Goal: Task Accomplishment & Management: Manage account settings

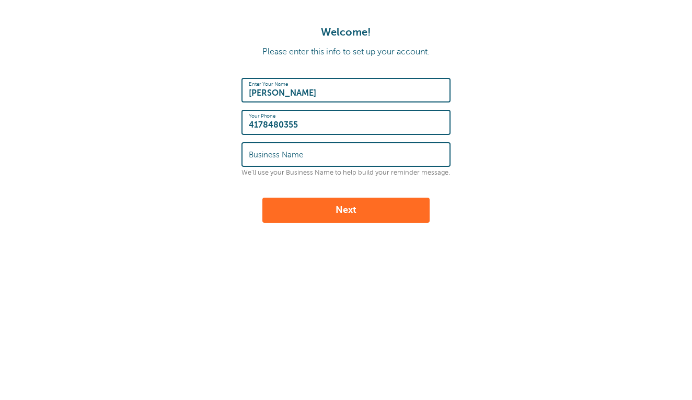
click at [273, 151] on label "Business Name" at bounding box center [276, 154] width 54 height 9
click at [273, 151] on input "Business Name" at bounding box center [346, 154] width 194 height 22
type input "Pro Shield Pest Control"
click at [299, 209] on button "Next" at bounding box center [345, 209] width 167 height 25
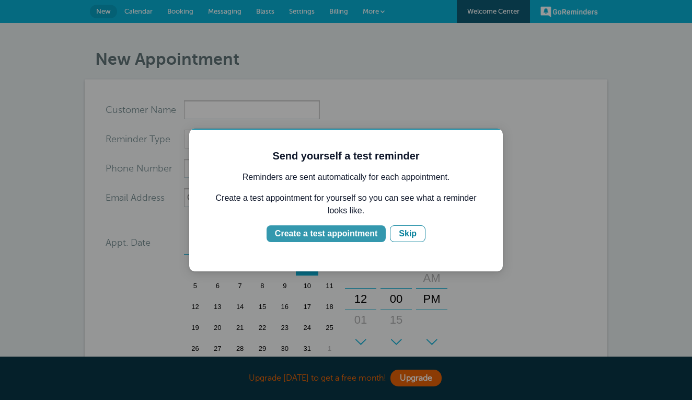
click at [342, 231] on div "Create a test appointment" at bounding box center [326, 233] width 102 height 13
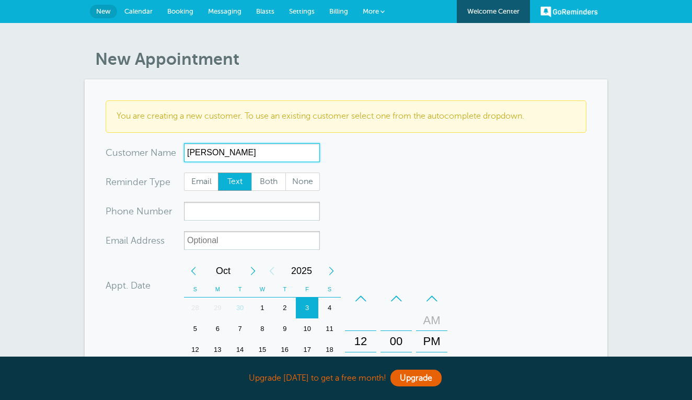
type input "Sam"
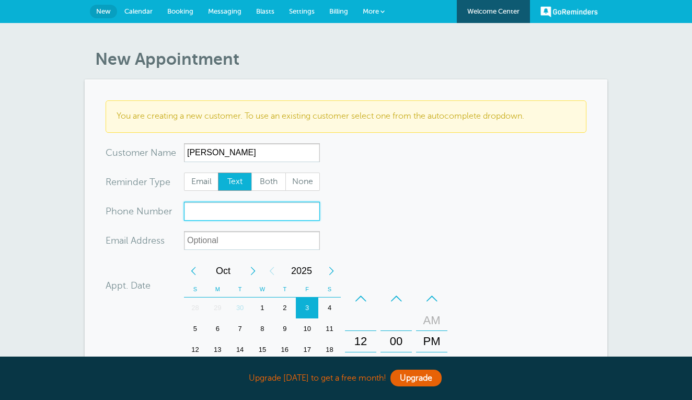
click at [212, 212] on input "xxx-no-autofill" at bounding box center [252, 211] width 136 height 19
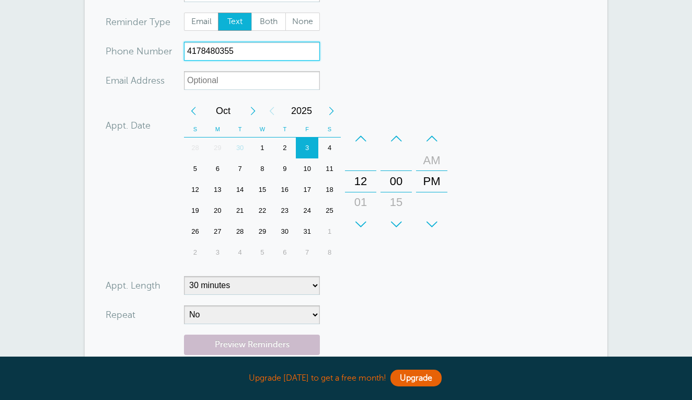
scroll to position [160, 0]
click at [332, 142] on div "4" at bounding box center [329, 147] width 22 height 21
click at [362, 179] on div "12" at bounding box center [360, 180] width 25 height 21
click at [435, 154] on div "AM" at bounding box center [431, 159] width 25 height 21
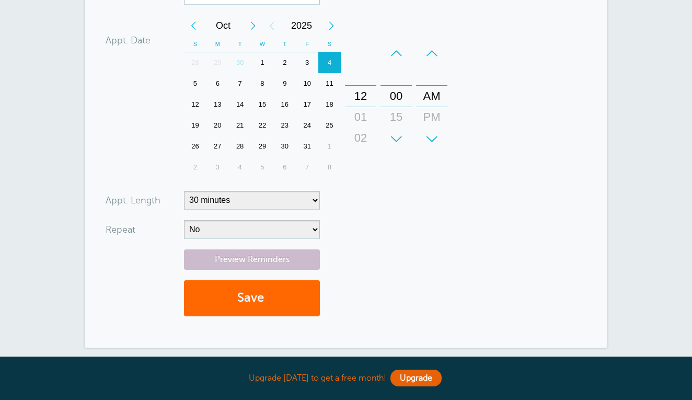
scroll to position [249, 0]
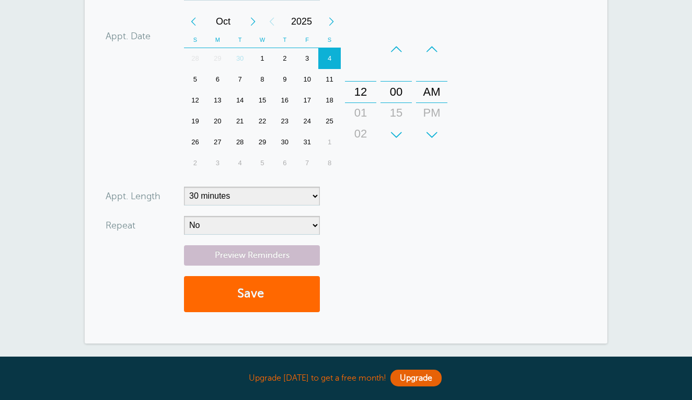
click at [395, 134] on div "+" at bounding box center [395, 134] width 31 height 21
click at [395, 131] on div "+" at bounding box center [395, 134] width 31 height 21
click at [361, 106] on div "01" at bounding box center [360, 112] width 25 height 21
click at [360, 132] on div "+" at bounding box center [360, 134] width 31 height 21
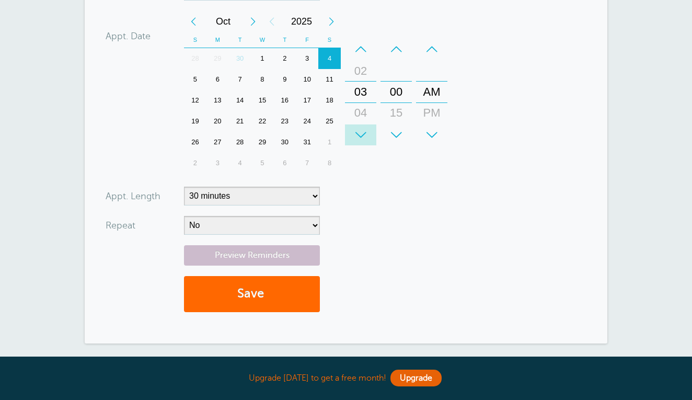
click at [360, 132] on div "+" at bounding box center [360, 134] width 31 height 21
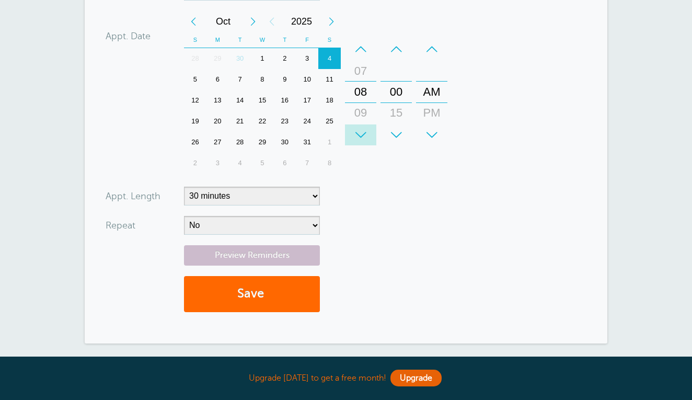
click at [360, 132] on div "+" at bounding box center [360, 134] width 31 height 21
type input "4178480355"
select select "RRULE:FREQ=MONTHLY;INTERVAL=1"
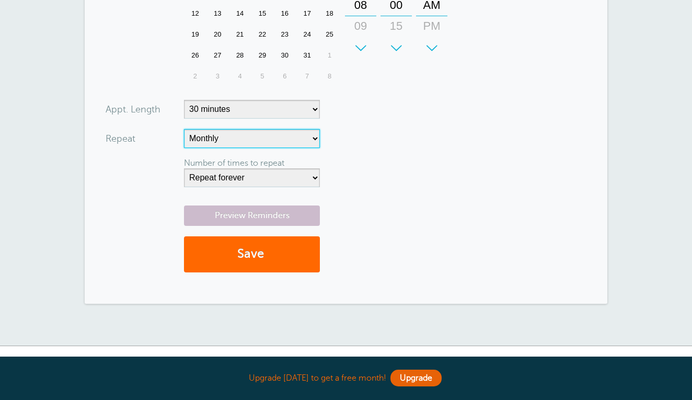
scroll to position [338, 0]
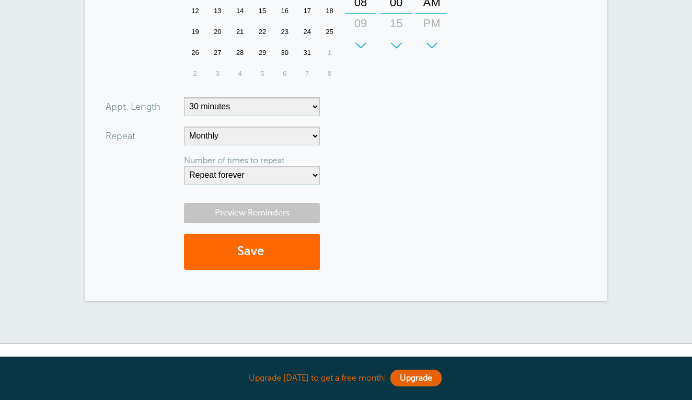
click at [292, 207] on link "Preview Reminders" at bounding box center [252, 213] width 136 height 20
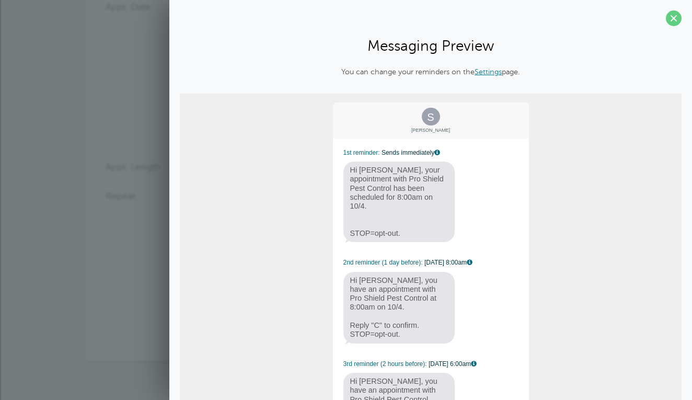
scroll to position [0, 0]
click at [672, 15] on span at bounding box center [673, 18] width 16 height 16
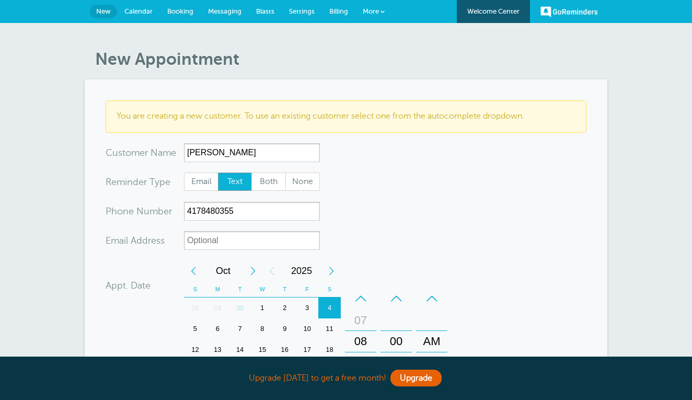
click at [217, 10] on span "Messaging" at bounding box center [224, 11] width 33 height 8
click at [564, 8] on link "GoReminders" at bounding box center [568, 11] width 57 height 23
click at [300, 7] on link "Settings" at bounding box center [302, 11] width 40 height 23
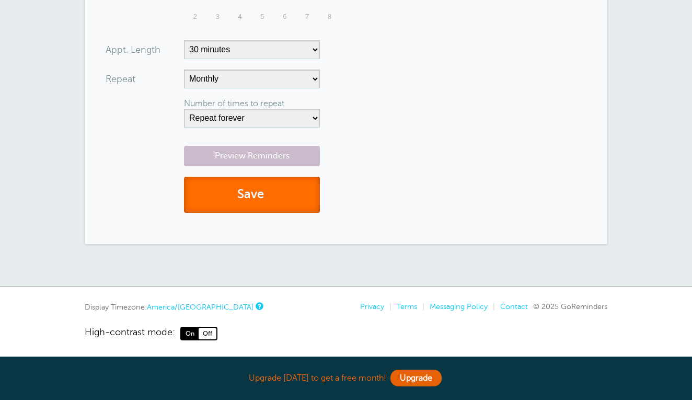
scroll to position [395, 0]
click at [275, 184] on button "Save" at bounding box center [252, 195] width 136 height 36
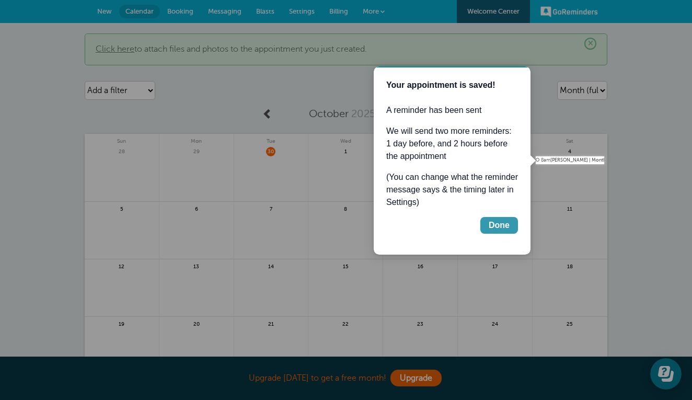
click at [499, 223] on div "Done" at bounding box center [498, 225] width 21 height 13
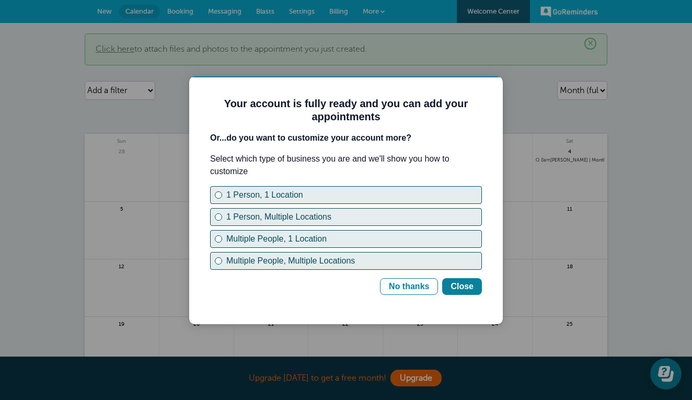
click at [303, 12] on div at bounding box center [346, 200] width 692 height 400
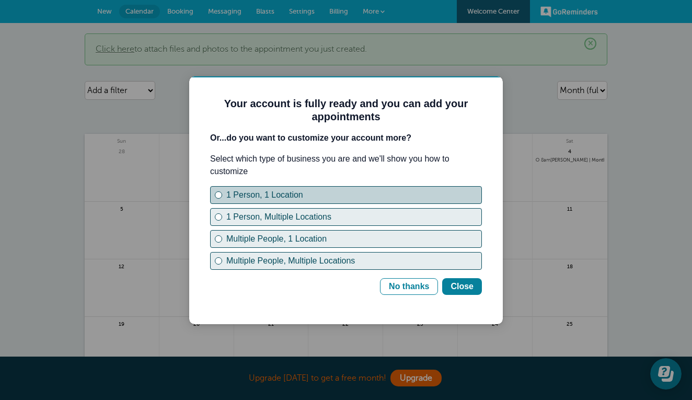
click at [219, 194] on div "1 Person, 1 Location" at bounding box center [218, 195] width 4 height 4
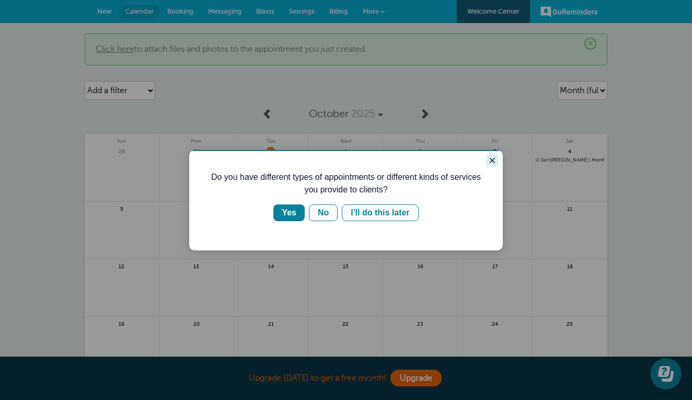
click at [493, 159] on icon "Close guide" at bounding box center [492, 160] width 8 height 8
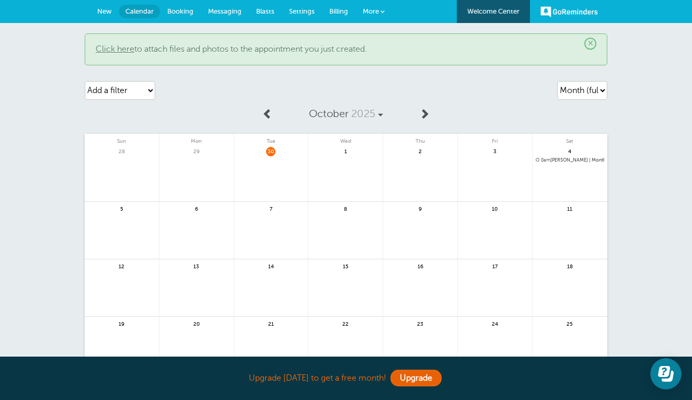
click at [306, 8] on span "Settings" at bounding box center [302, 11] width 26 height 8
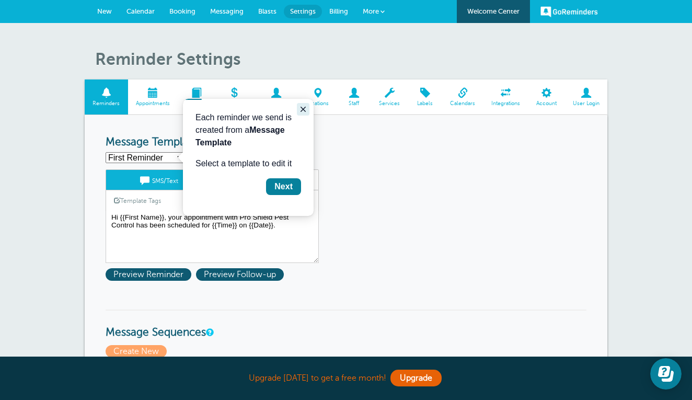
click at [302, 107] on icon "Close guide" at bounding box center [303, 109] width 8 height 8
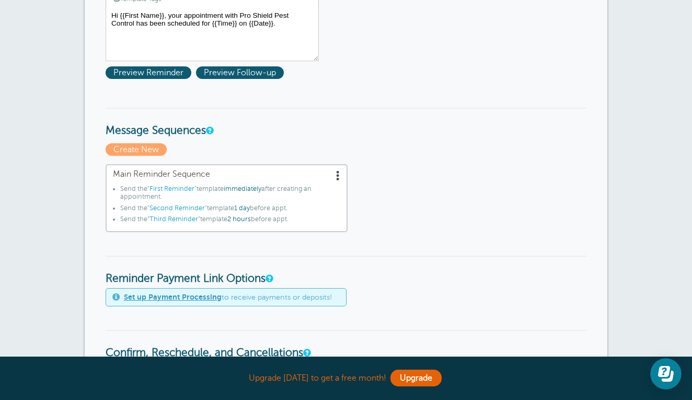
scroll to position [203, 0]
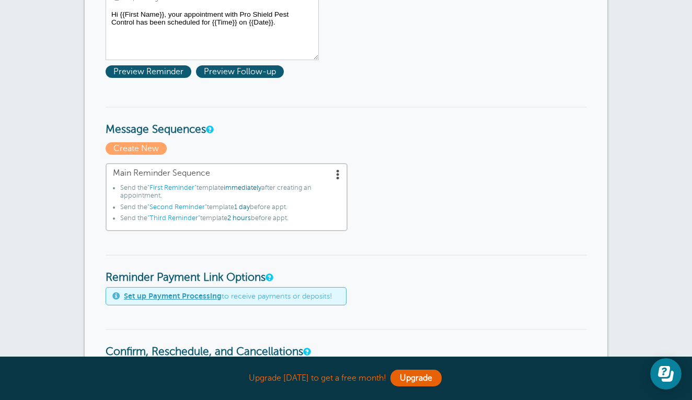
click at [334, 173] on span at bounding box center [338, 174] width 10 height 10
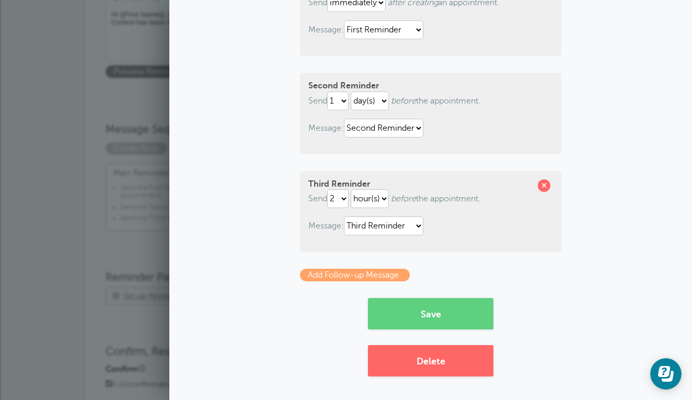
scroll to position [157, 0]
click at [545, 183] on span at bounding box center [543, 186] width 13 height 13
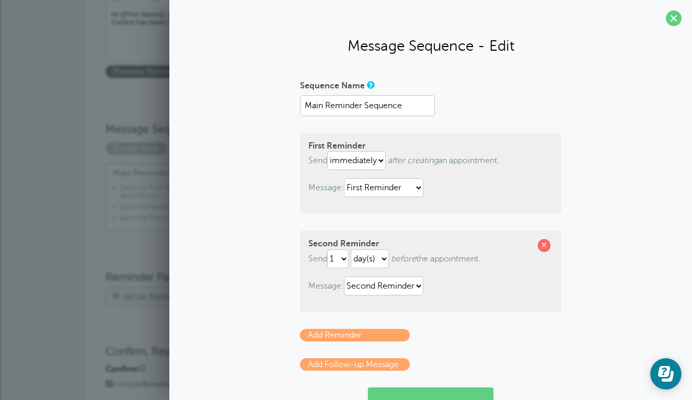
scroll to position [89, 0]
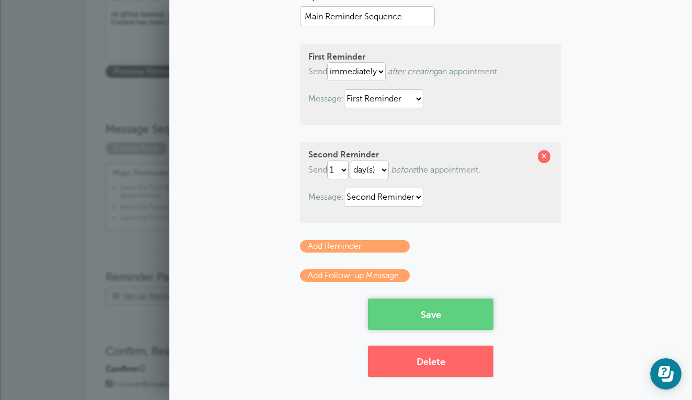
click at [439, 312] on button "Save" at bounding box center [430, 313] width 125 height 31
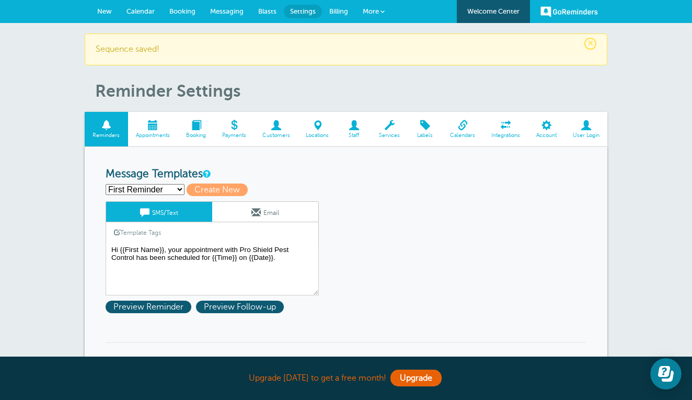
click at [340, 11] on span "Billing" at bounding box center [338, 11] width 19 height 8
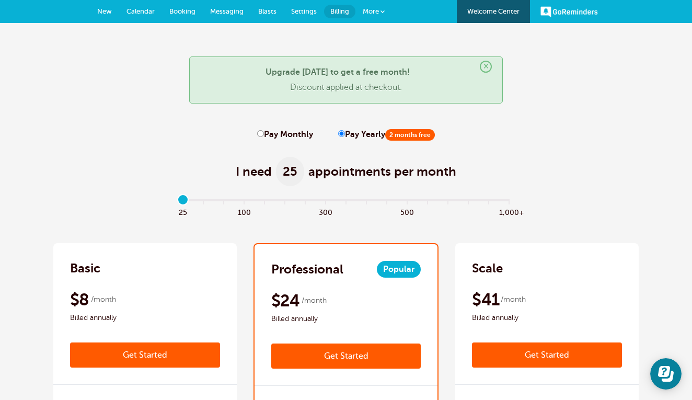
click at [303, 7] on span "Settings" at bounding box center [304, 11] width 26 height 8
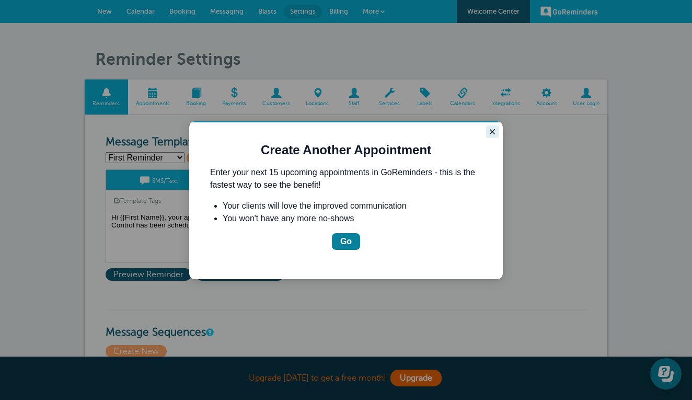
click at [491, 131] on icon "Close guide" at bounding box center [491, 131] width 5 height 5
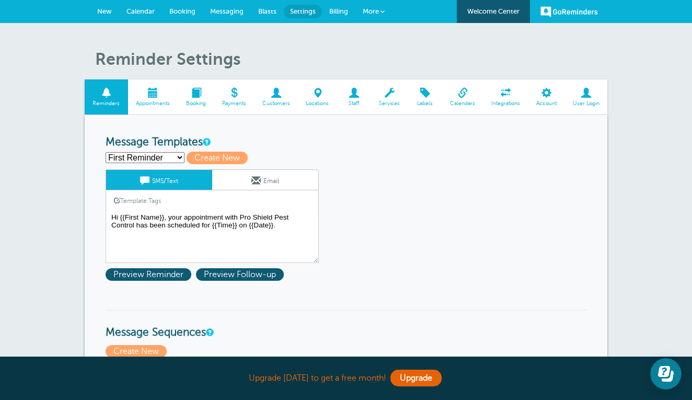
click at [472, 97] on span at bounding box center [462, 93] width 41 height 10
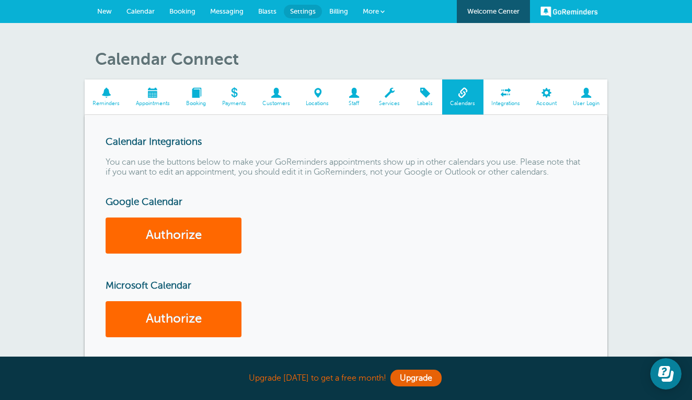
click at [113, 100] on span "Reminders" at bounding box center [106, 103] width 33 height 6
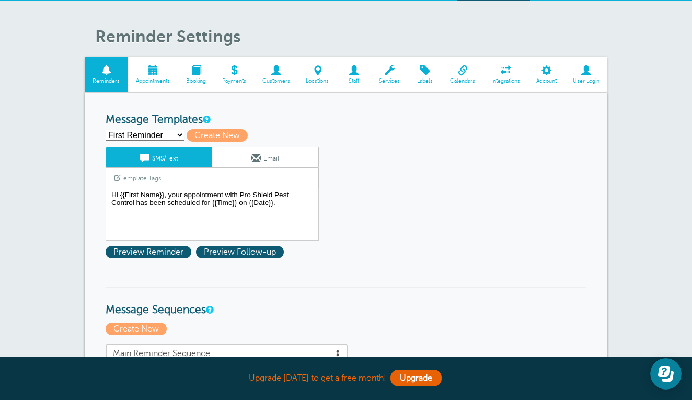
scroll to position [22, 0]
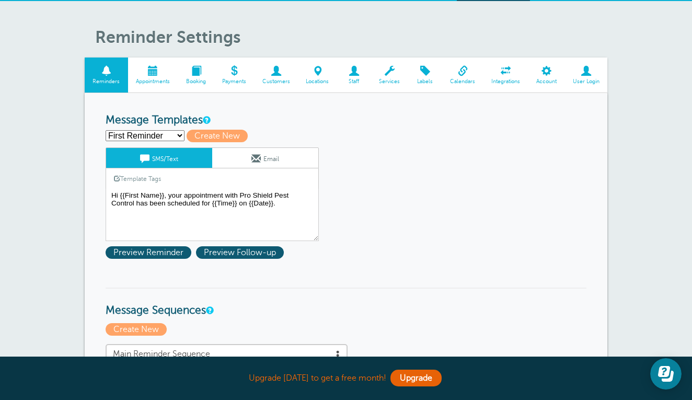
click at [148, 75] on span at bounding box center [153, 71] width 50 height 10
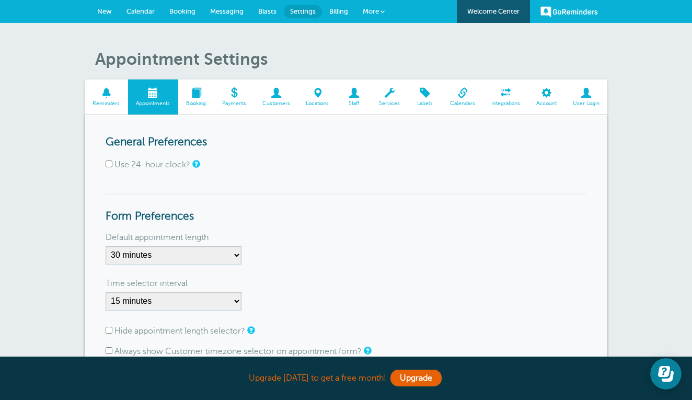
click at [197, 95] on span at bounding box center [196, 93] width 36 height 10
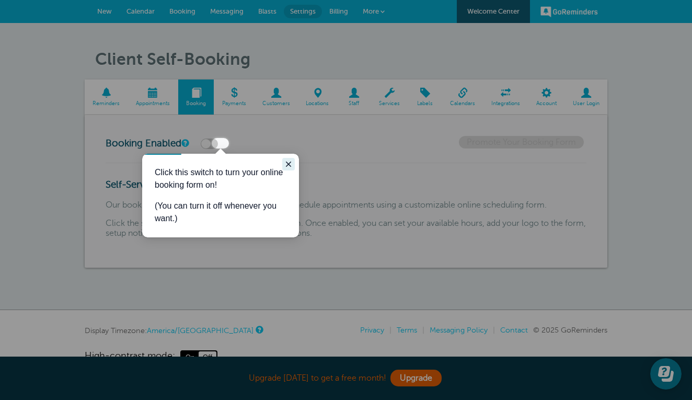
click at [292, 163] on icon "Close guide" at bounding box center [288, 164] width 8 height 8
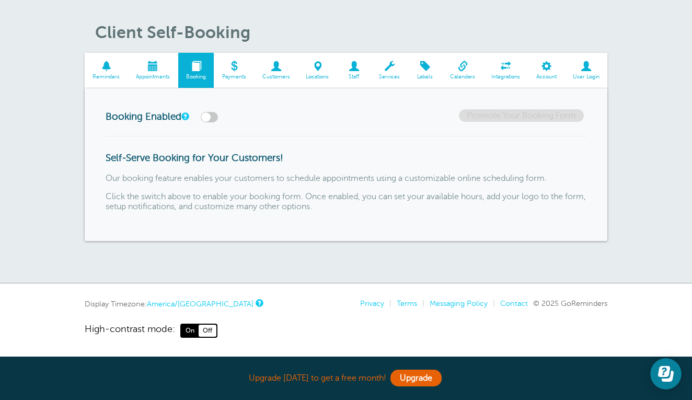
scroll to position [26, 0]
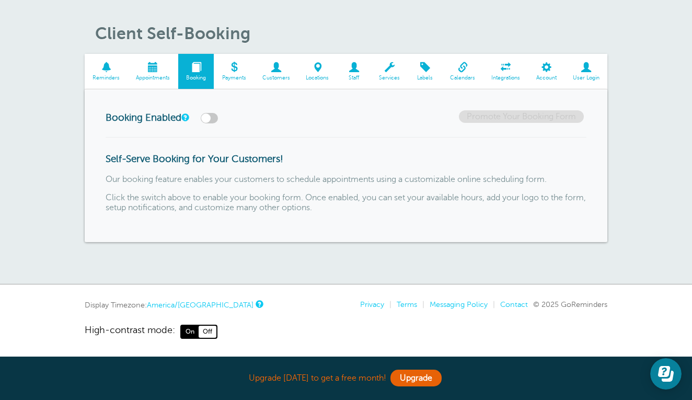
click at [232, 76] on span "Payments" at bounding box center [234, 78] width 30 height 6
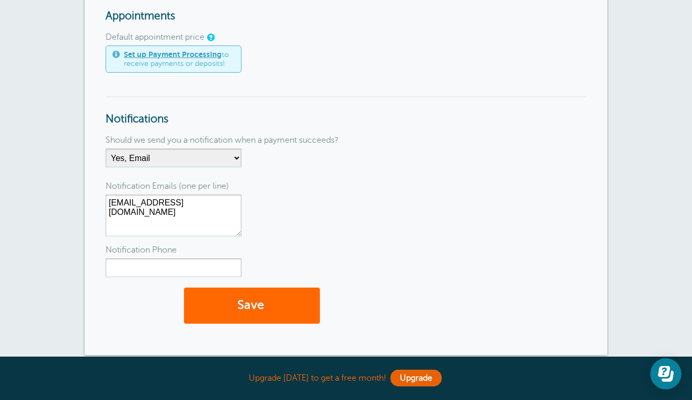
scroll to position [130, 0]
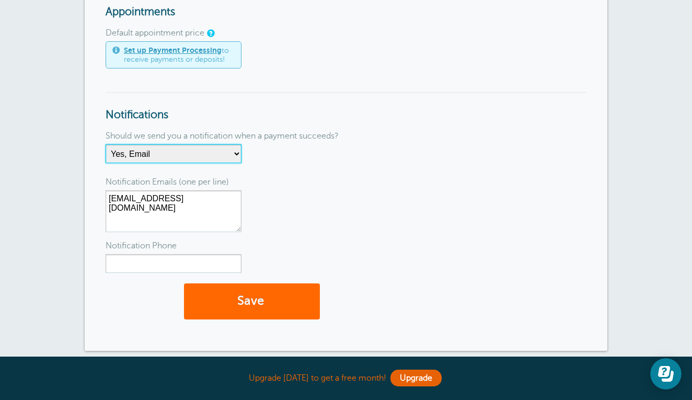
select select "6"
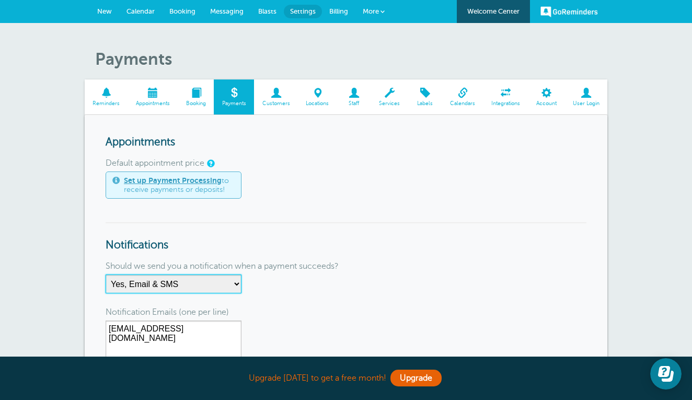
scroll to position [0, 0]
click at [274, 98] on span at bounding box center [276, 93] width 44 height 10
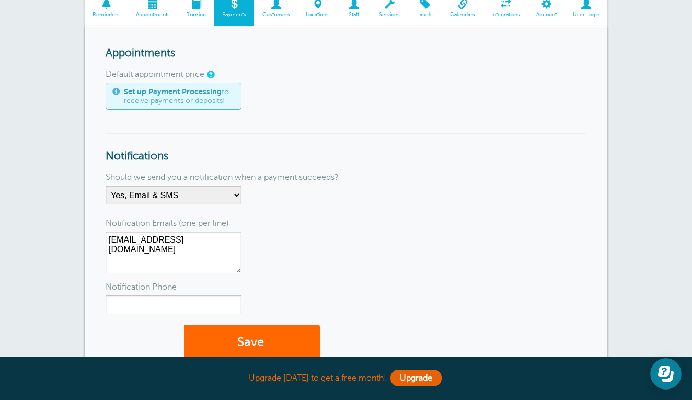
scroll to position [237, 0]
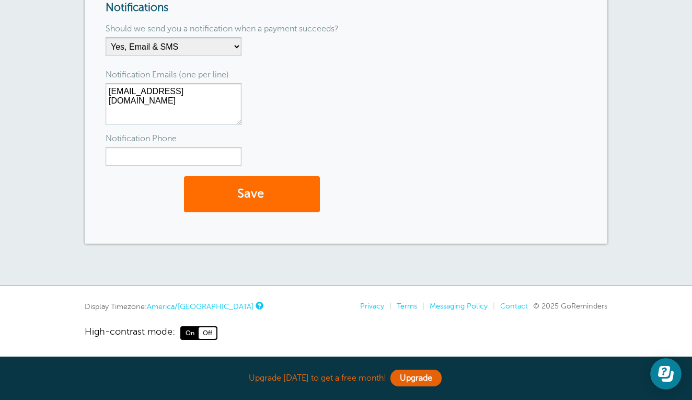
click at [262, 193] on button "Save" at bounding box center [252, 194] width 136 height 36
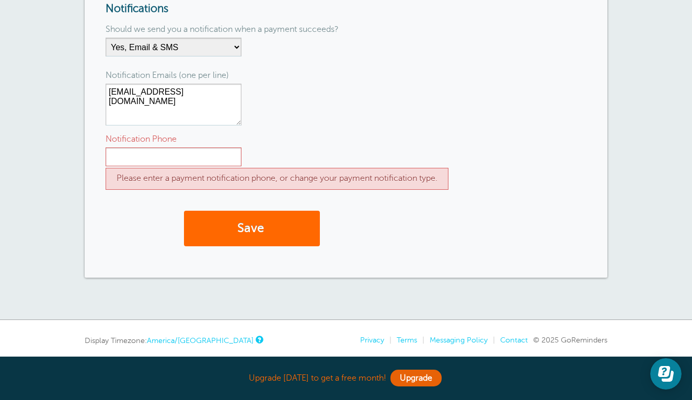
scroll to position [271, 0]
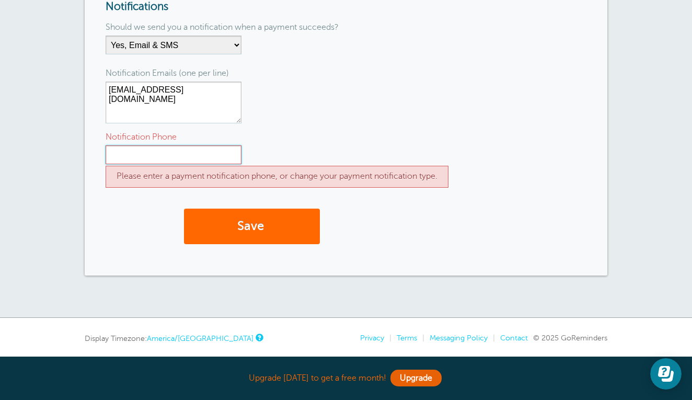
click at [128, 153] on input "Notification Phone" at bounding box center [174, 154] width 136 height 19
type input "4178480355"
click at [214, 214] on button "Save" at bounding box center [252, 226] width 136 height 36
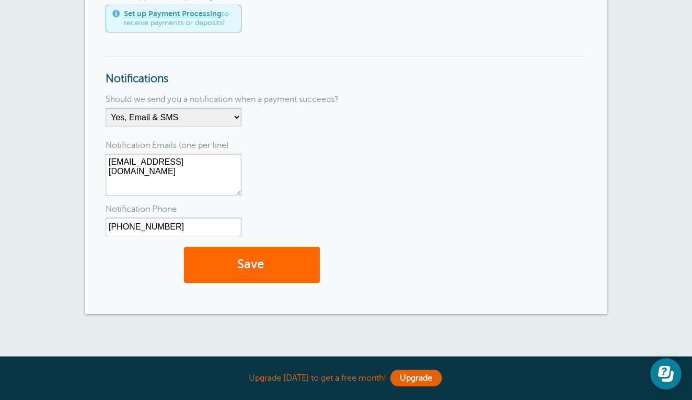
scroll to position [202, 0]
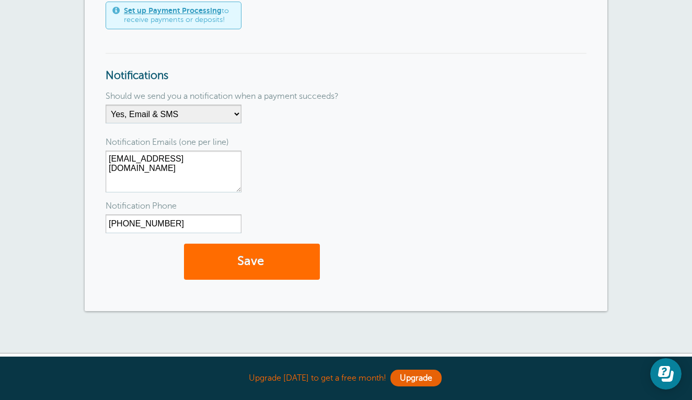
click at [265, 256] on span "submit" at bounding box center [265, 261] width 3 height 14
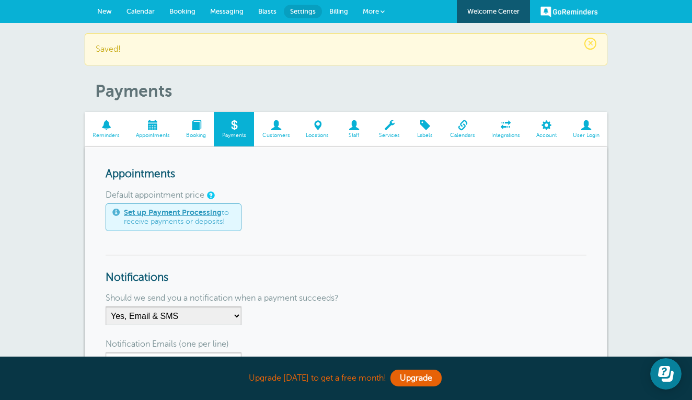
click at [271, 131] on link "Customers" at bounding box center [276, 129] width 44 height 35
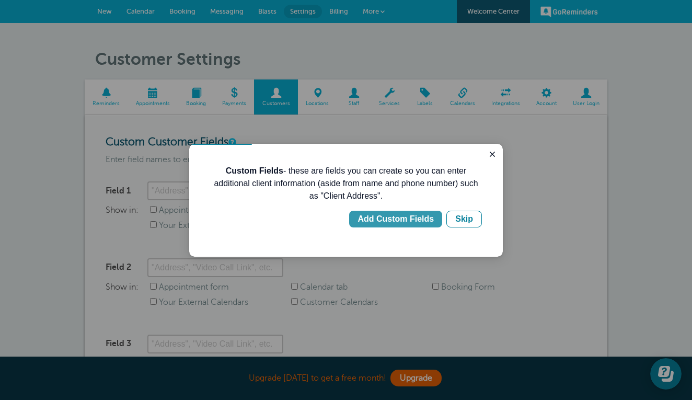
click at [387, 219] on div "Add Custom Fields" at bounding box center [395, 219] width 76 height 13
type input "Client Address"
checkbox input "true"
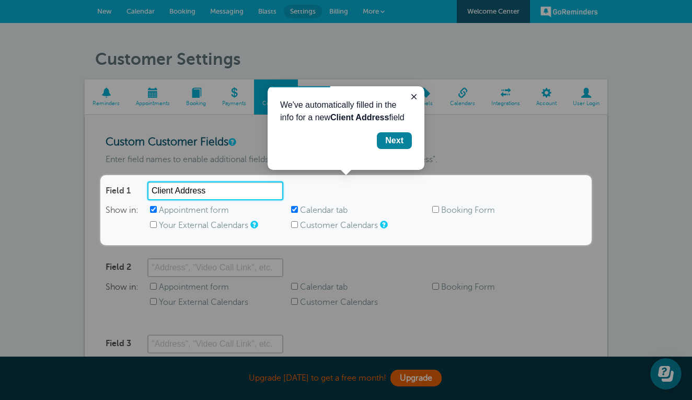
click at [268, 189] on input "Client Address" at bounding box center [215, 190] width 136 height 19
click at [276, 189] on input "Client Address" at bounding box center [215, 190] width 136 height 19
click at [414, 95] on icon "Close guide" at bounding box center [413, 96] width 8 height 8
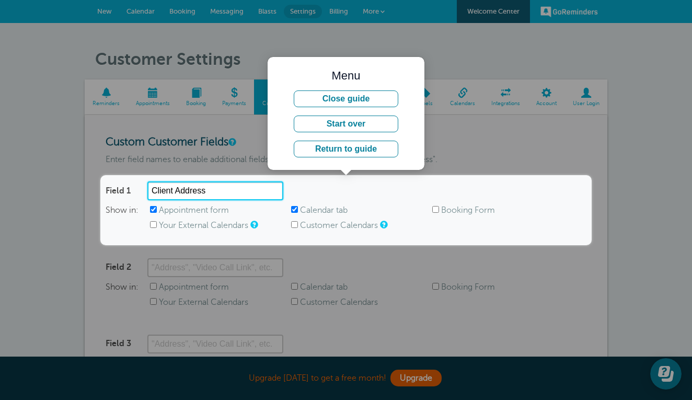
click at [218, 192] on input "Client Address" at bounding box center [215, 190] width 136 height 19
type input "C"
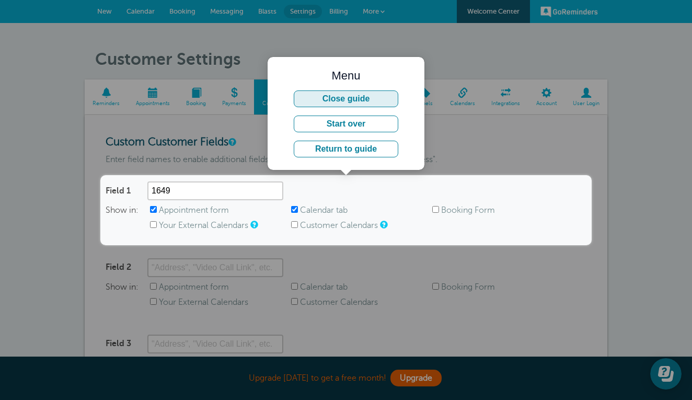
click at [337, 97] on button "Close guide" at bounding box center [346, 98] width 104 height 17
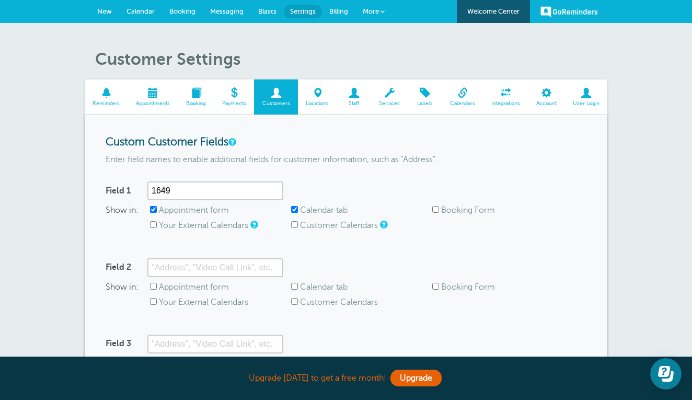
click at [271, 103] on span "Customers" at bounding box center [275, 103] width 33 height 6
click at [175, 190] on input "1649" at bounding box center [215, 190] width 136 height 19
type input "1649 n old caste"
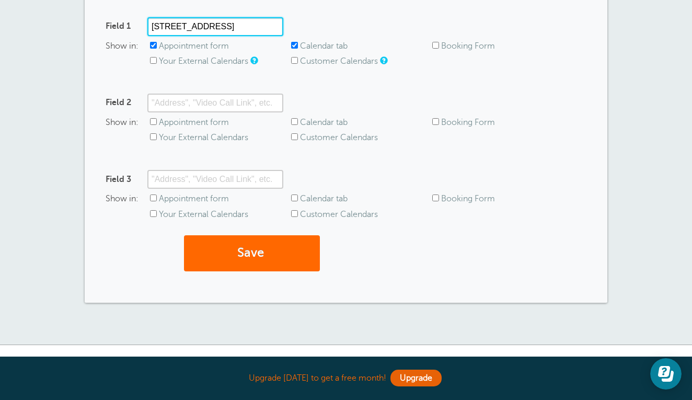
scroll to position [244, 0]
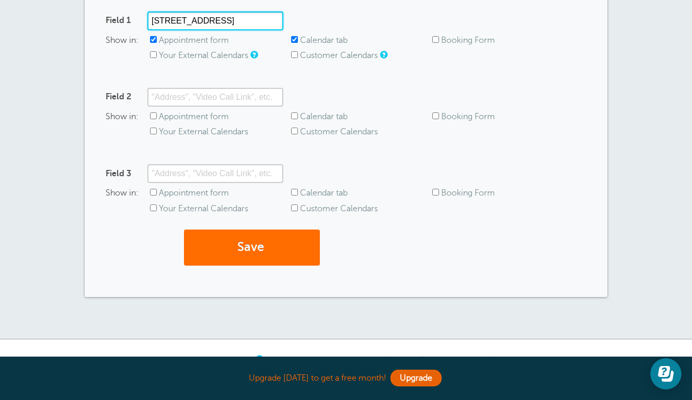
type input "[STREET_ADDRESS]"
click at [259, 245] on button "Save" at bounding box center [252, 247] width 136 height 36
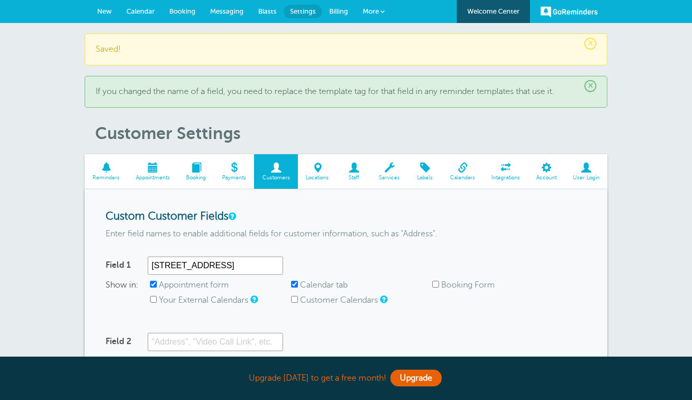
click at [313, 172] on span at bounding box center [317, 167] width 39 height 10
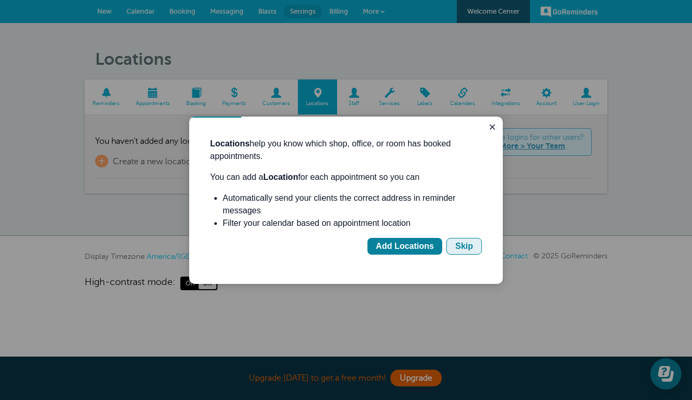
click at [464, 248] on div "Skip" at bounding box center [464, 246] width 18 height 13
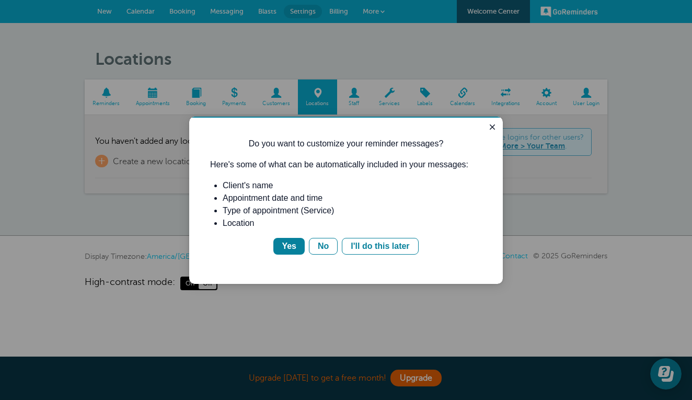
click at [388, 100] on div at bounding box center [346, 200] width 692 height 400
click at [367, 248] on div "I'll do this later" at bounding box center [379, 246] width 58 height 13
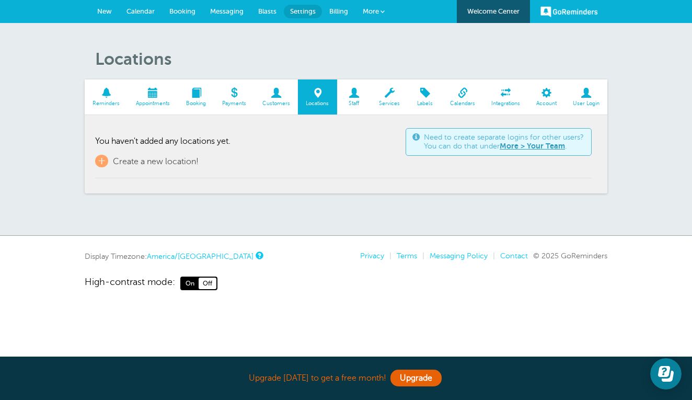
click at [389, 99] on link "Services" at bounding box center [389, 96] width 37 height 35
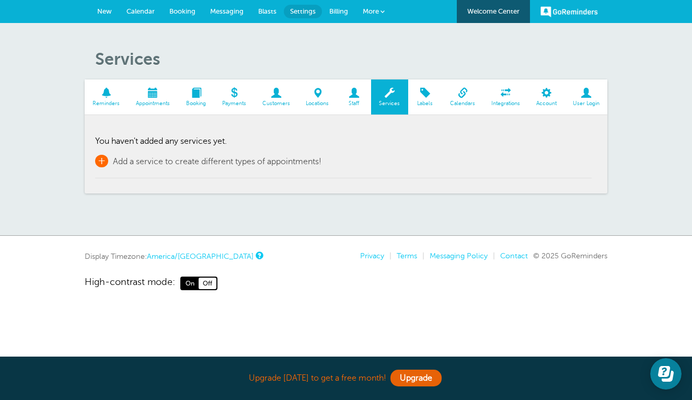
click at [102, 158] on span "+" at bounding box center [101, 161] width 13 height 13
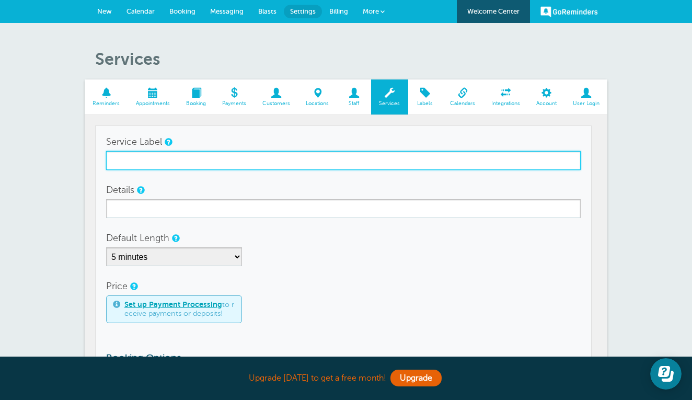
click at [156, 160] on input "Service Label" at bounding box center [343, 160] width 474 height 19
type input "r"
type input "Regular Service"
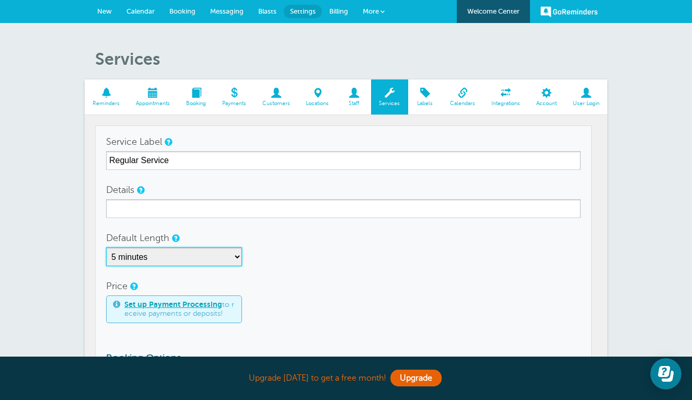
select select "15"
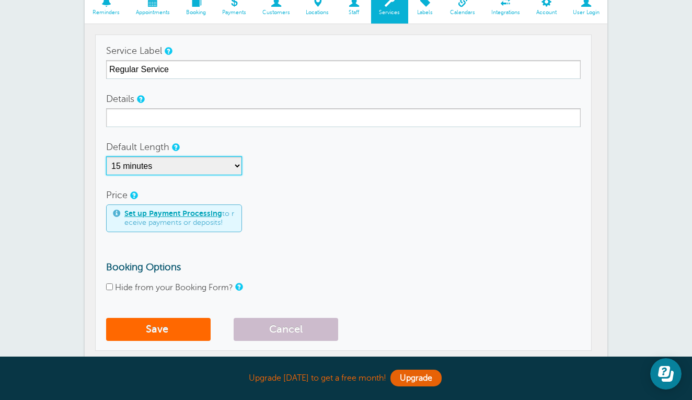
scroll to position [100, 0]
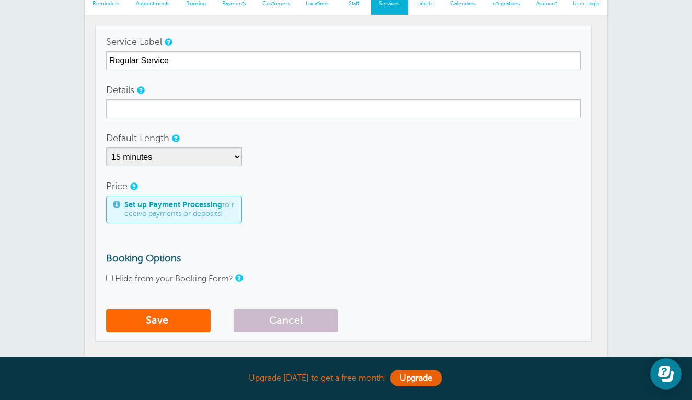
click at [113, 279] on div "Hide from your Booking Form?" at bounding box center [343, 279] width 474 height 10
click at [171, 319] on span "submit" at bounding box center [169, 320] width 3 height 12
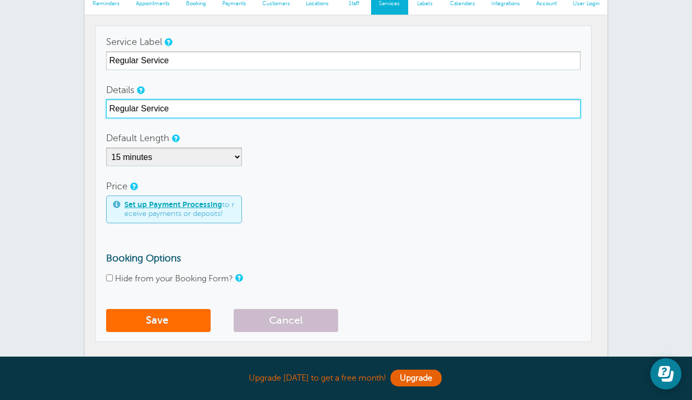
type input "Regular Service"
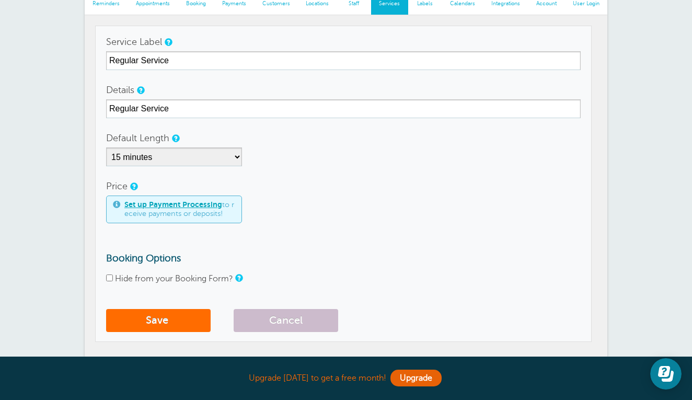
click at [159, 319] on button "Save" at bounding box center [158, 320] width 104 height 23
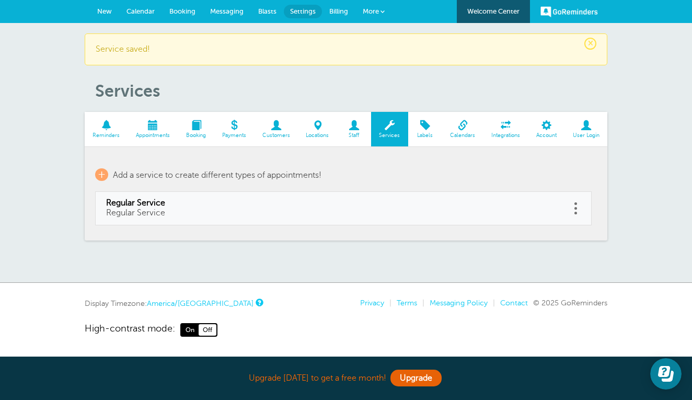
click at [427, 126] on span at bounding box center [425, 125] width 34 height 10
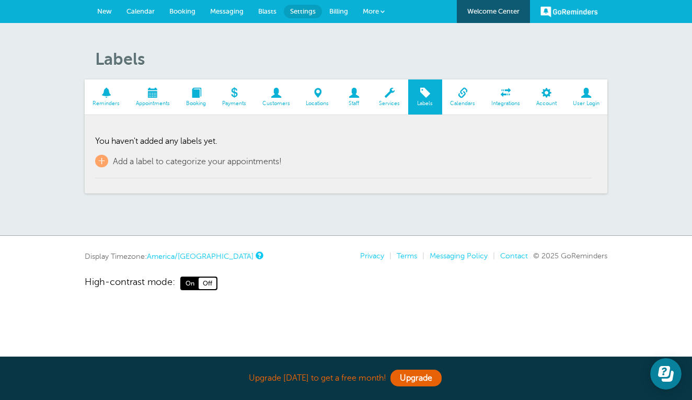
click at [470, 99] on link "Calendars" at bounding box center [462, 96] width 41 height 35
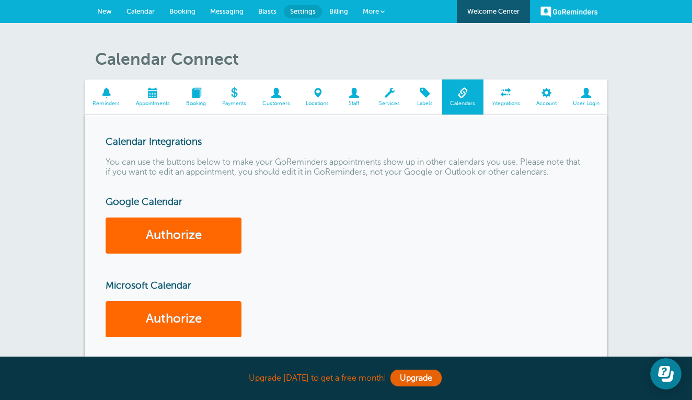
click at [506, 97] on span at bounding box center [505, 93] width 45 height 10
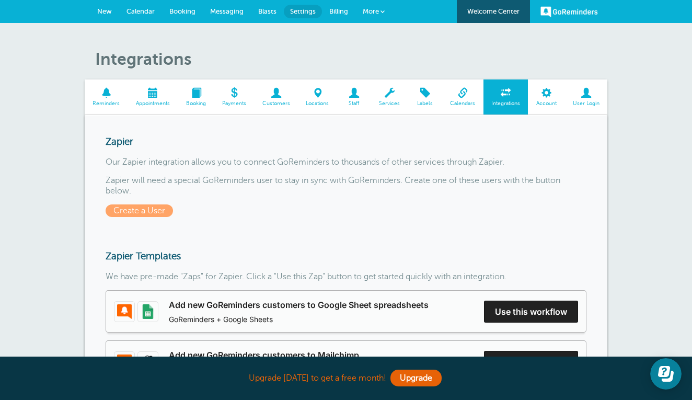
click at [106, 97] on span at bounding box center [106, 93] width 43 height 10
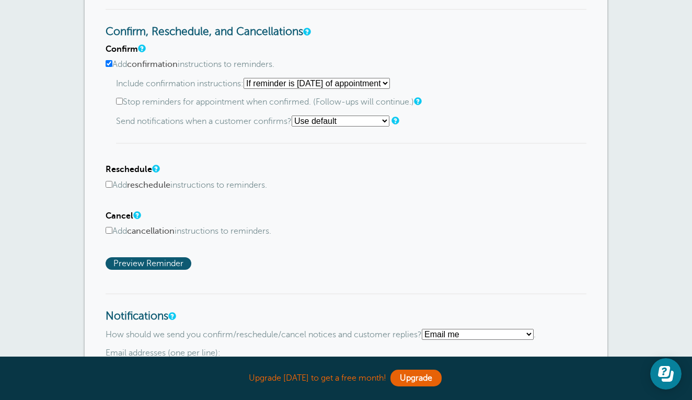
scroll to position [495, 0]
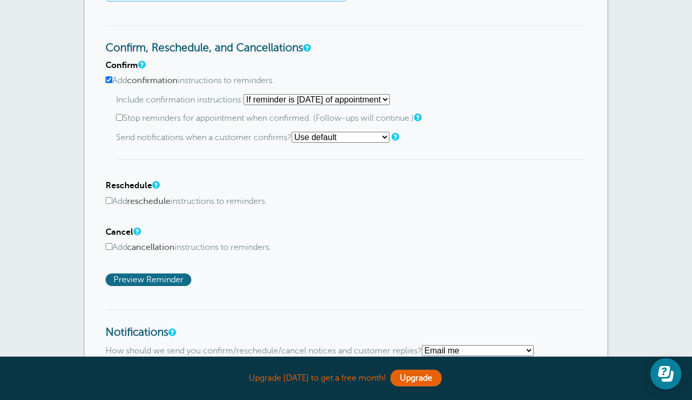
click at [172, 275] on span "Preview Reminder" at bounding box center [149, 279] width 86 height 13
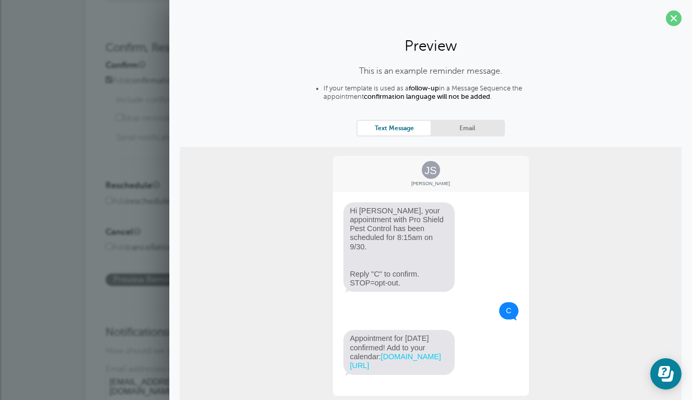
scroll to position [0, 0]
click at [673, 18] on span at bounding box center [673, 18] width 16 height 16
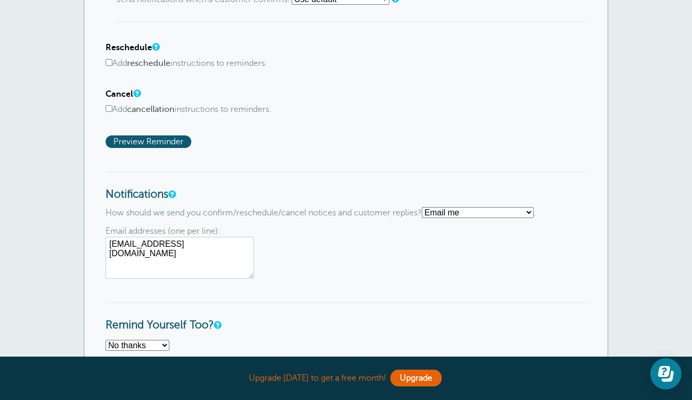
scroll to position [637, 0]
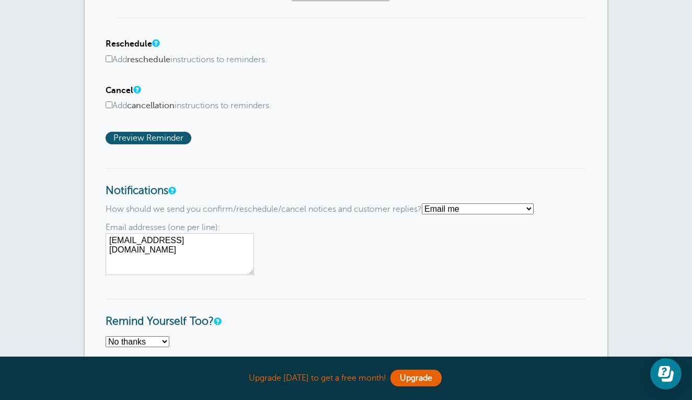
select select "4"
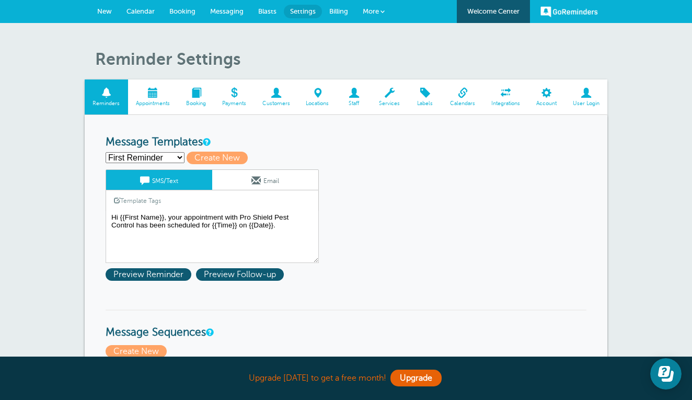
scroll to position [0, 0]
click at [248, 270] on span "Preview Follow-up" at bounding box center [240, 274] width 88 height 13
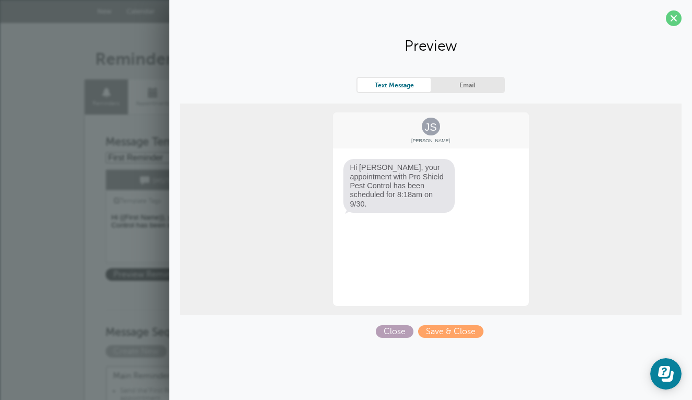
click at [401, 331] on span "Close" at bounding box center [395, 331] width 38 height 13
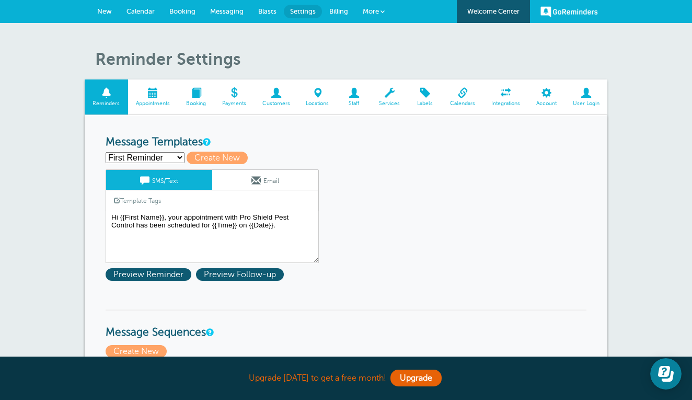
click at [341, 10] on span "Billing" at bounding box center [338, 11] width 19 height 8
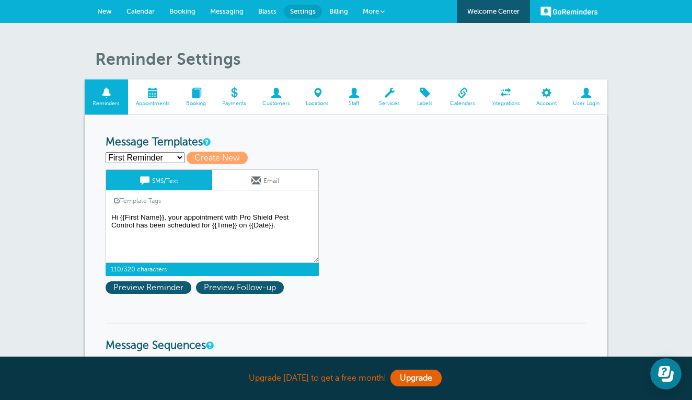
click at [150, 218] on textarea "Hi {{First Name}}, your appointment with Pro Shield Pest Control has been sched…" at bounding box center [212, 236] width 213 height 52
click at [162, 217] on textarea "Hi {{First Name}}, your appointment with Pro Shield Pest Control has been sched…" at bounding box center [212, 236] width 213 height 52
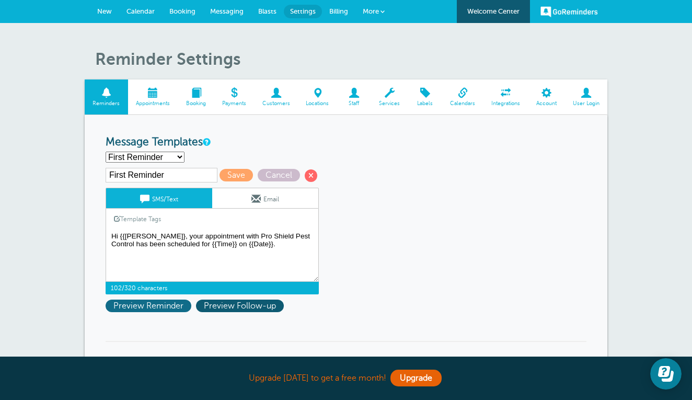
type textarea "Hi {{sam}, your appointment with Pro Shield Pest Control has been scheduled for…"
click at [147, 306] on span "Preview Reminder" at bounding box center [149, 305] width 86 height 13
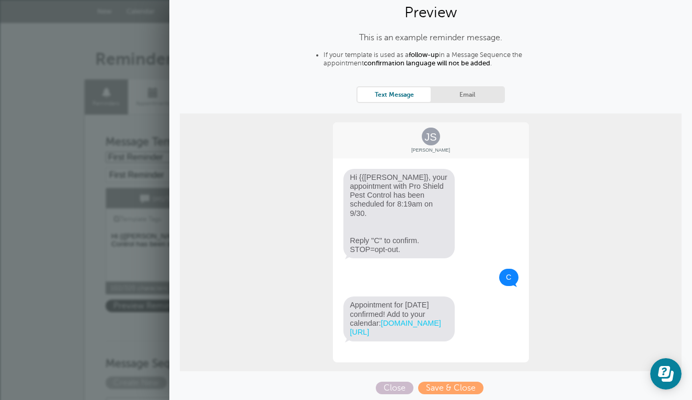
scroll to position [33, 0]
click at [439, 383] on span "Save & Close" at bounding box center [450, 388] width 65 height 13
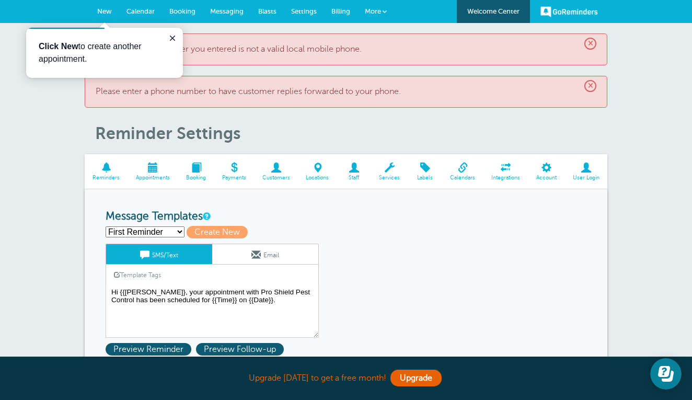
click at [105, 11] on span "New" at bounding box center [104, 11] width 15 height 8
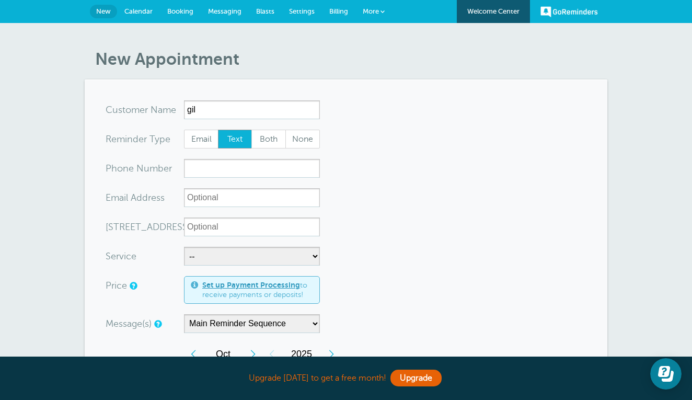
type input "gil"
click at [210, 169] on input "xxx-no-autofill" at bounding box center [252, 168] width 136 height 19
type input "4178480355"
select select "28353"
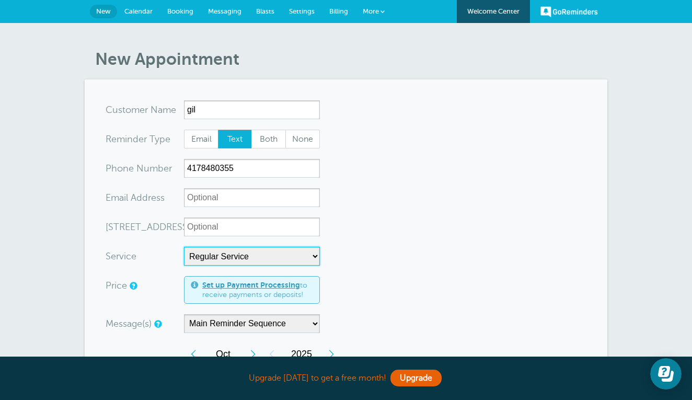
select select "15"
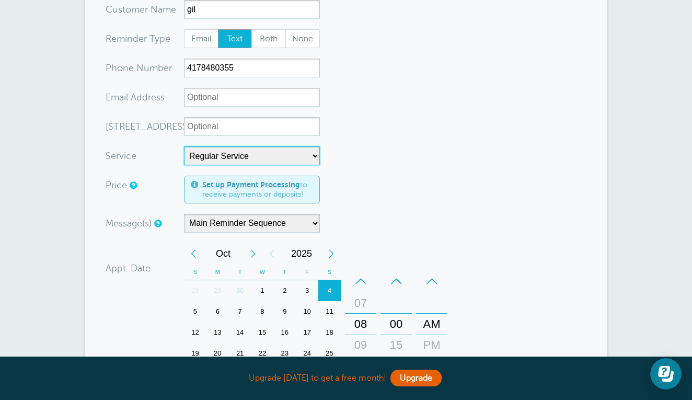
scroll to position [101, 0]
click at [285, 183] on link "Set up Payment Processing" at bounding box center [251, 184] width 98 height 8
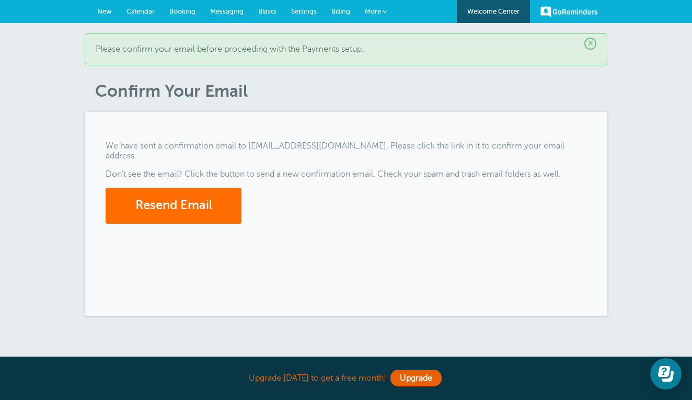
click at [185, 193] on button "Resend Email" at bounding box center [174, 206] width 136 height 36
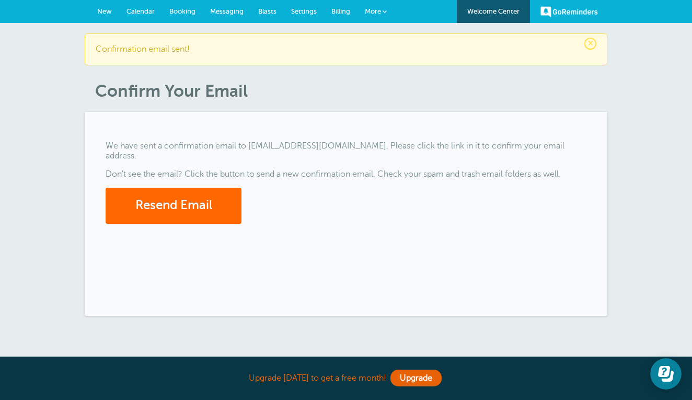
click at [593, 43] on span "×" at bounding box center [590, 44] width 12 height 12
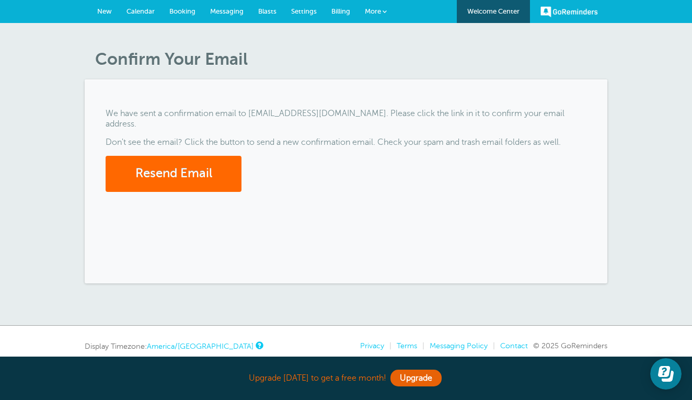
click at [105, 9] on span "New" at bounding box center [104, 11] width 15 height 8
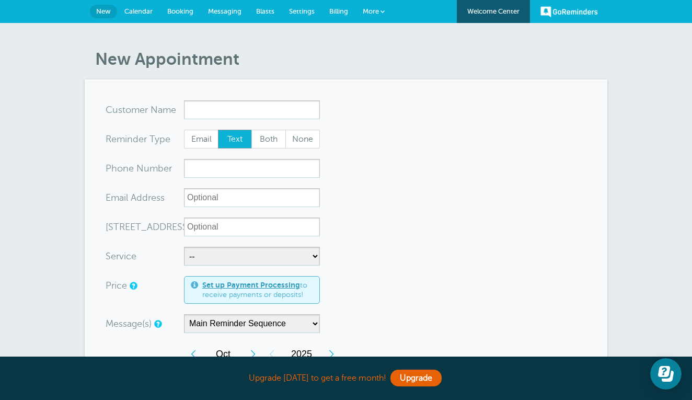
click at [141, 12] on span "Calendar" at bounding box center [138, 11] width 28 height 8
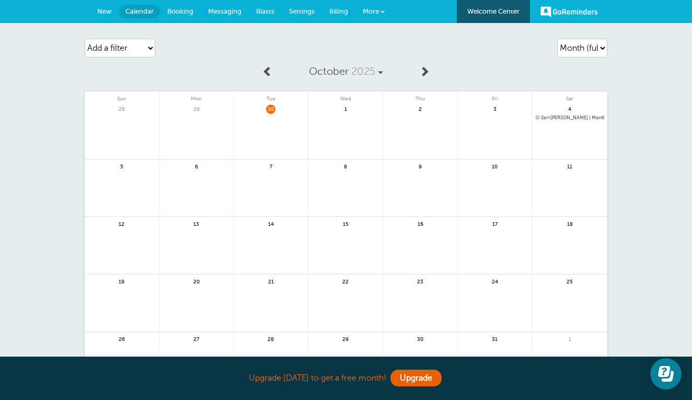
click at [182, 12] on span "Booking" at bounding box center [180, 11] width 26 height 8
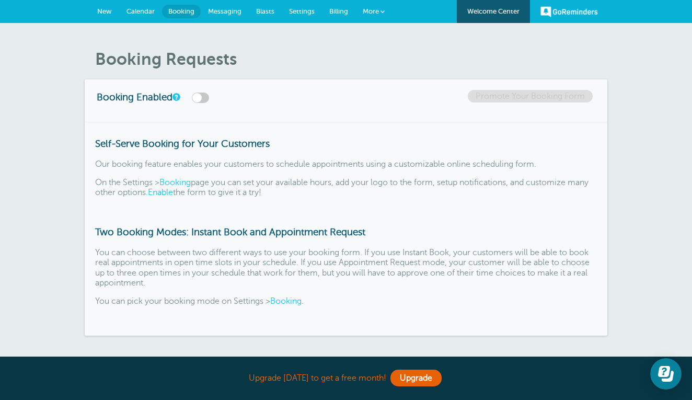
click at [225, 10] on span "Messaging" at bounding box center [224, 11] width 33 height 8
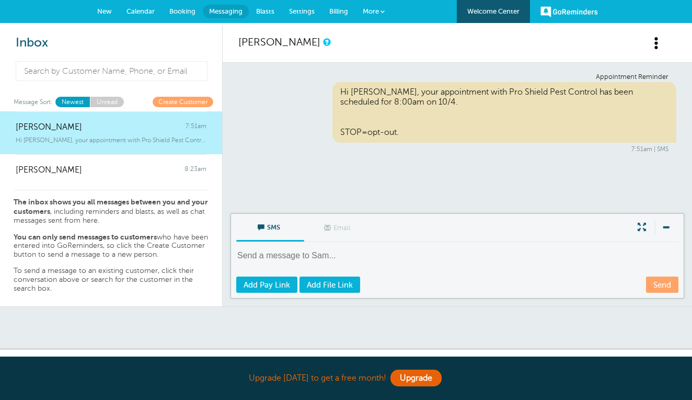
click at [656, 42] on span at bounding box center [656, 43] width 13 height 13
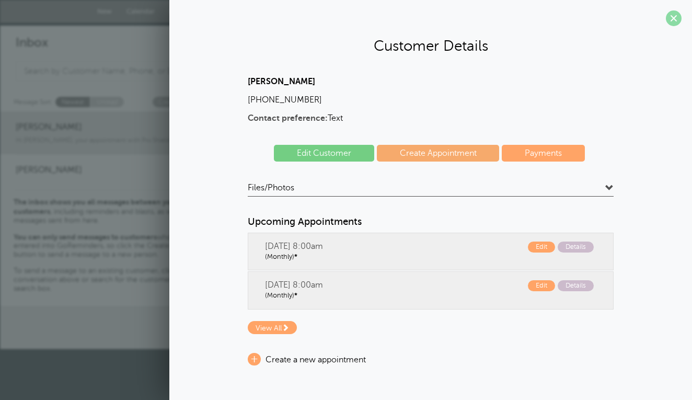
click at [674, 17] on span at bounding box center [673, 18] width 16 height 16
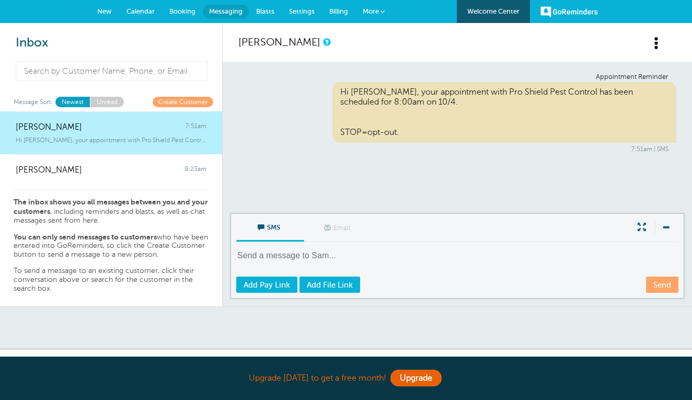
click at [381, 9] on span at bounding box center [382, 11] width 4 height 4
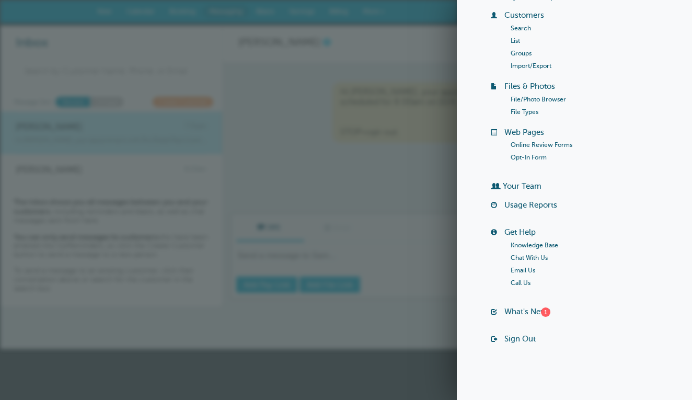
scroll to position [86, 0]
click at [523, 308] on link "What's New? 1" at bounding box center [527, 311] width 46 height 8
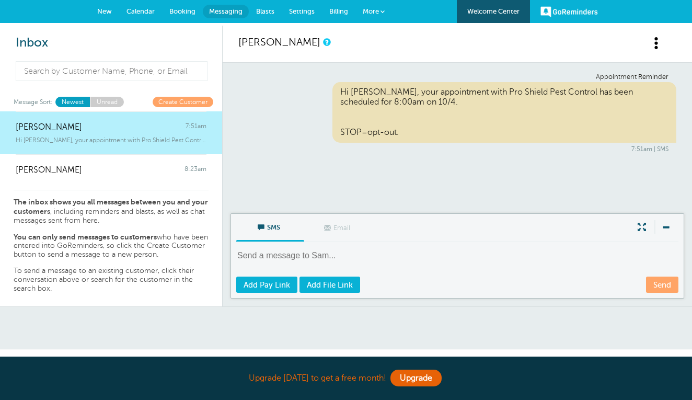
click at [380, 10] on link "More" at bounding box center [373, 12] width 37 height 24
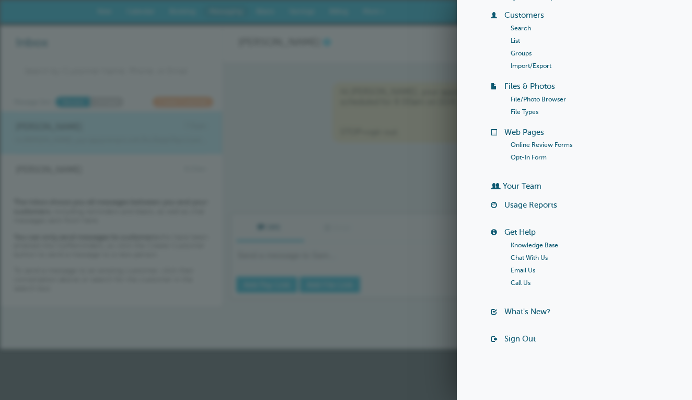
click at [534, 255] on link "Chat With Us" at bounding box center [528, 257] width 37 height 7
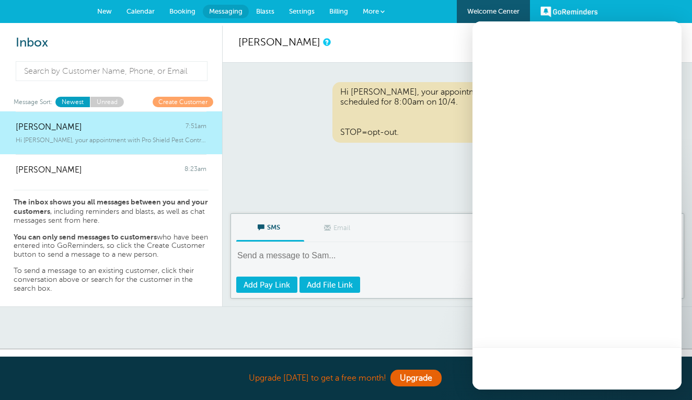
scroll to position [0, 0]
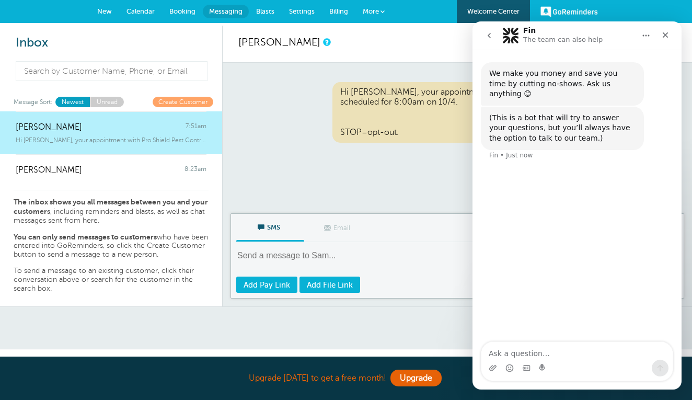
click at [525, 349] on textarea "Ask a question…" at bounding box center [576, 351] width 191 height 18
type textarea "can you use your own phone number for the messages?"
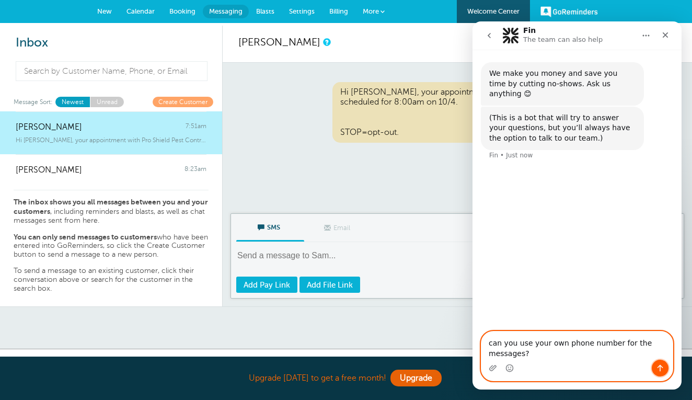
click at [658, 365] on icon "Send a message…" at bounding box center [660, 368] width 8 height 8
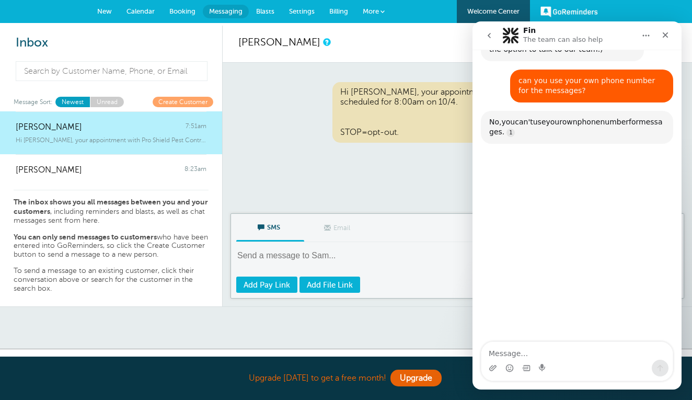
scroll to position [99, 0]
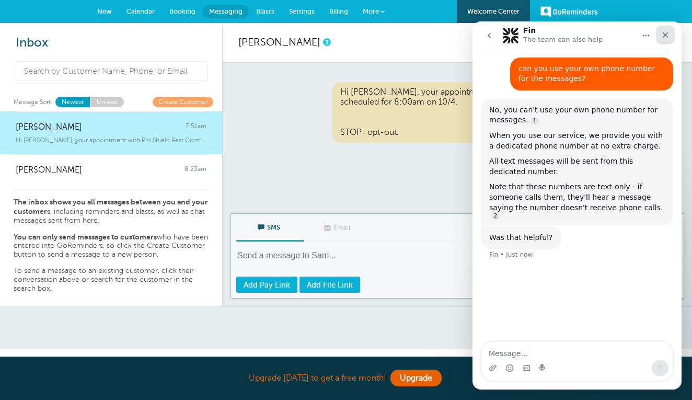
click at [669, 31] on icon "Close" at bounding box center [665, 35] width 8 height 8
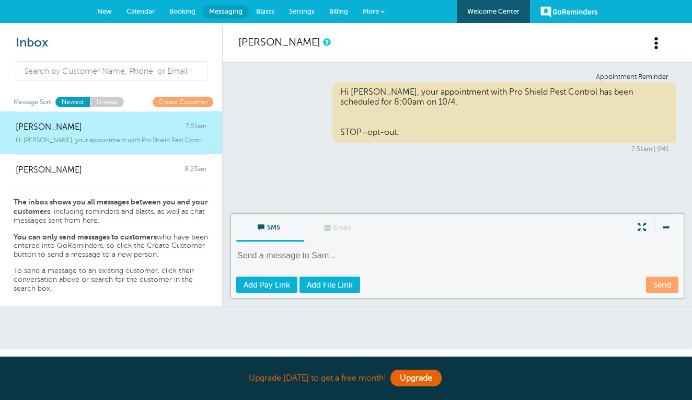
scroll to position [0, 0]
